Goal: Task Accomplishment & Management: Manage account settings

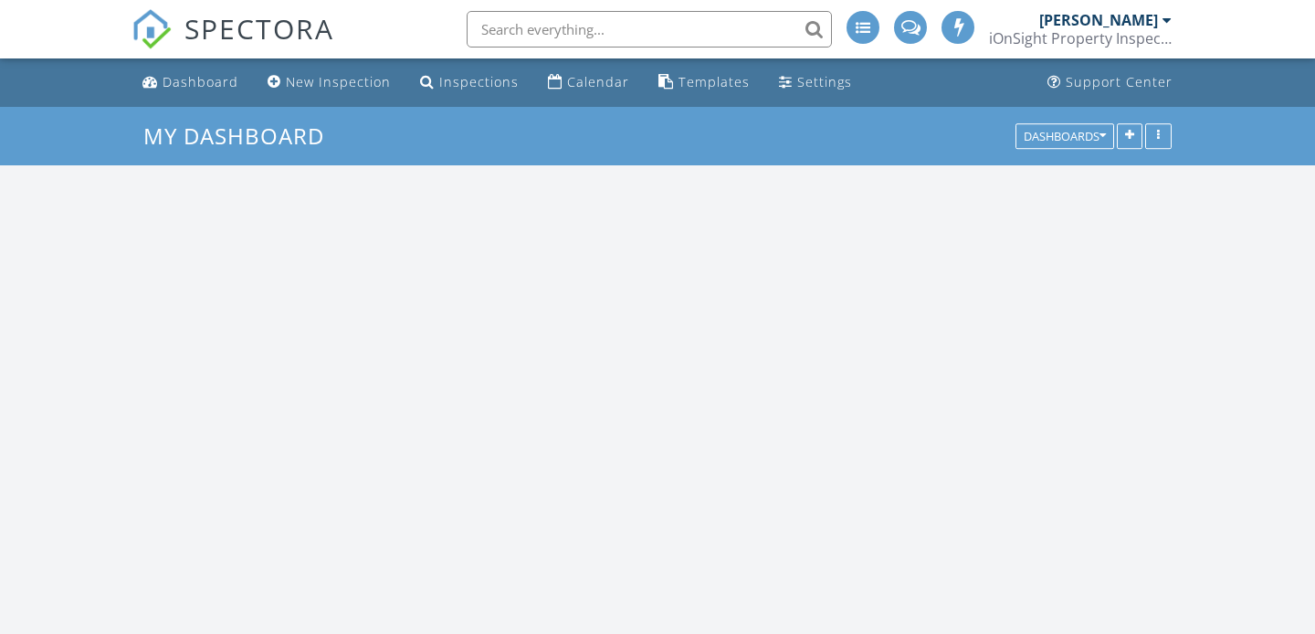
scroll to position [1663, 1316]
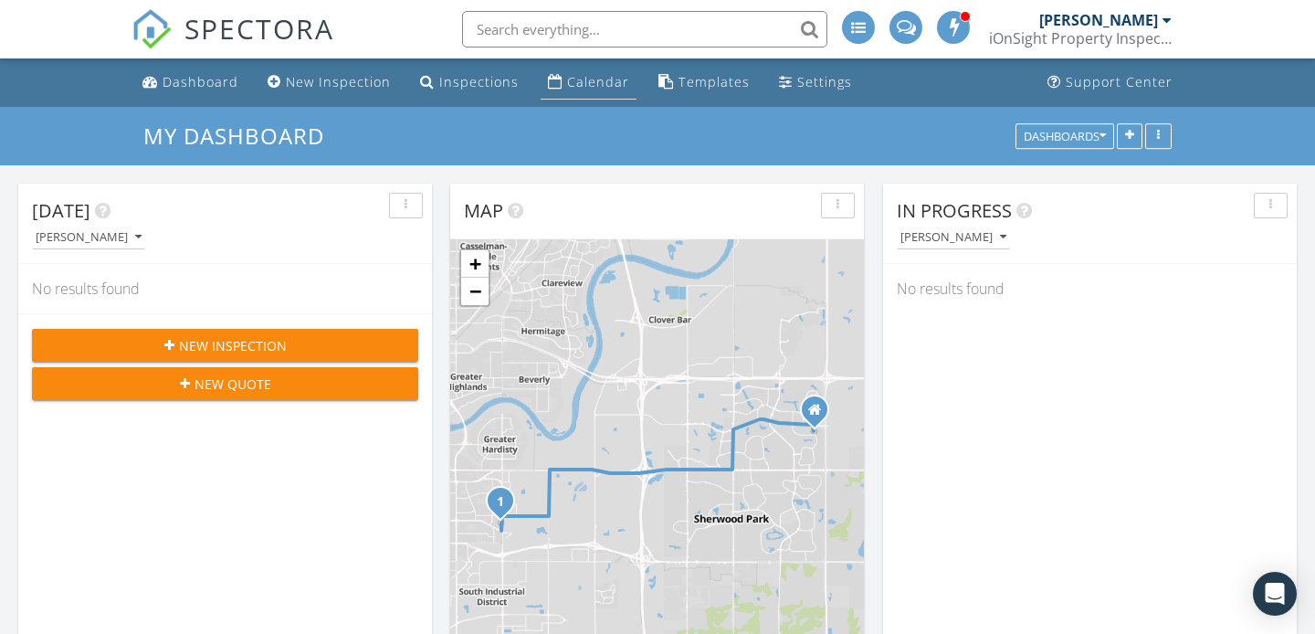
click at [588, 82] on div "Calendar" at bounding box center [598, 81] width 62 height 17
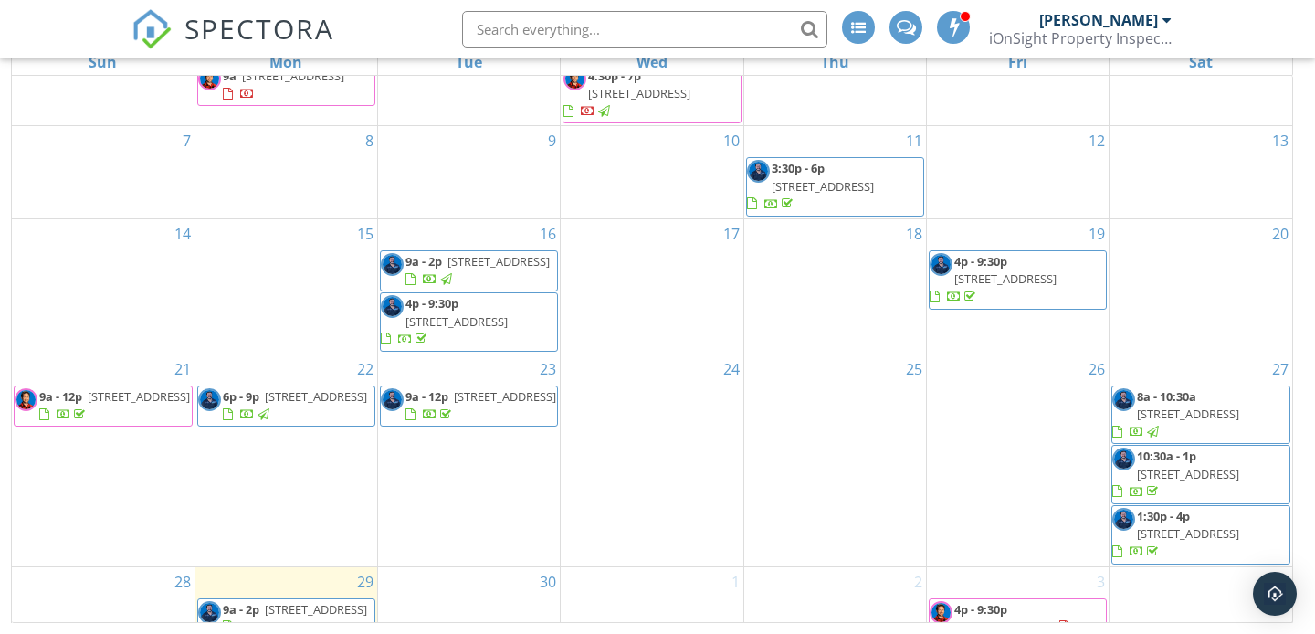
scroll to position [78, 0]
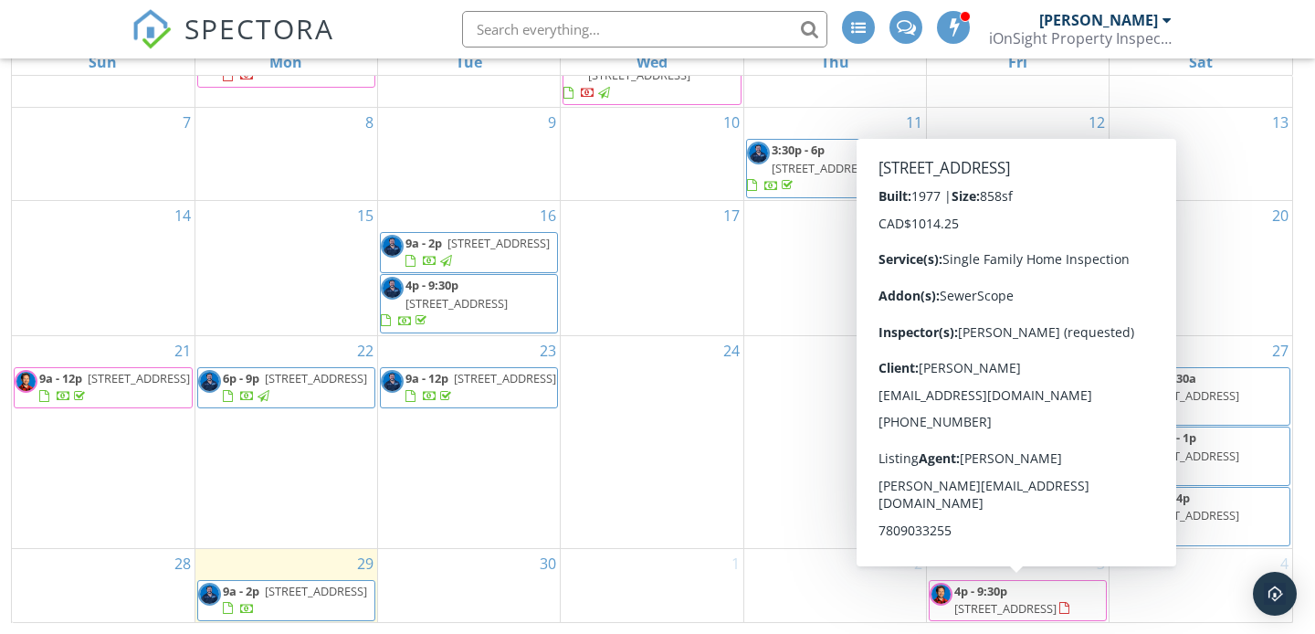
click at [1012, 601] on span "[STREET_ADDRESS]" at bounding box center [1005, 608] width 102 height 16
